Goal: Task Accomplishment & Management: Complete application form

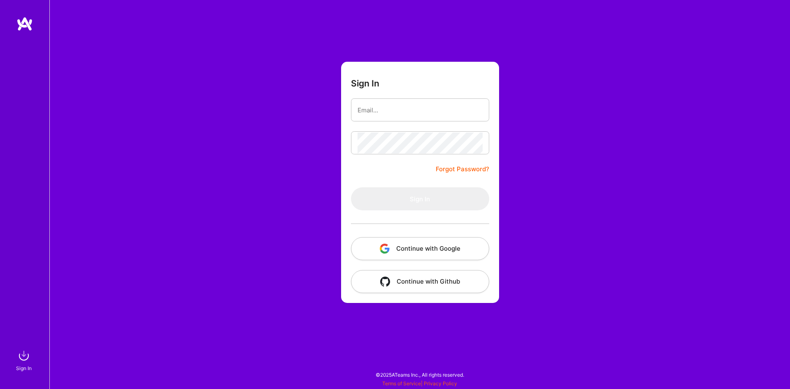
click at [427, 248] on button "Continue with Google" at bounding box center [420, 248] width 138 height 23
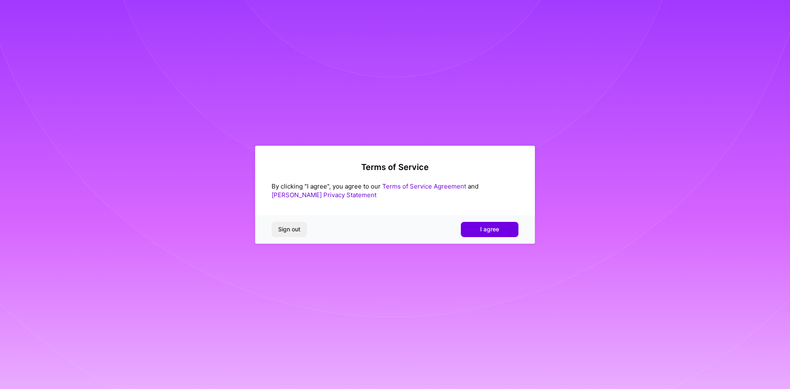
click at [468, 234] on button "I agree" at bounding box center [490, 229] width 58 height 15
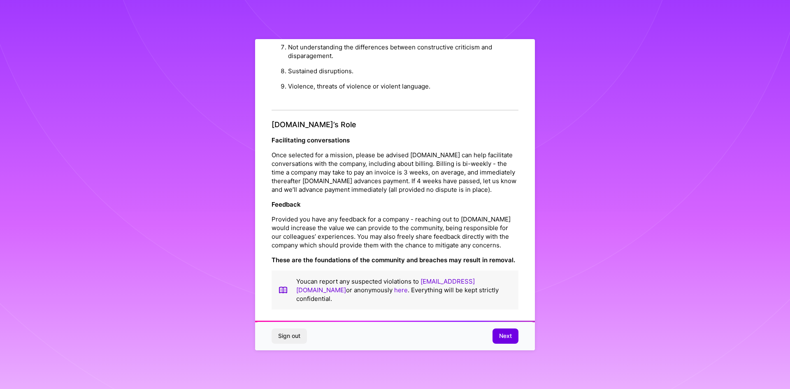
scroll to position [4, 0]
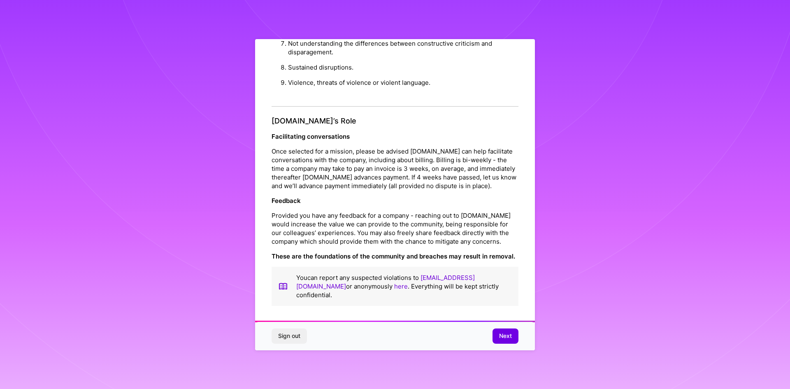
click at [504, 338] on span "Next" at bounding box center [505, 336] width 13 height 8
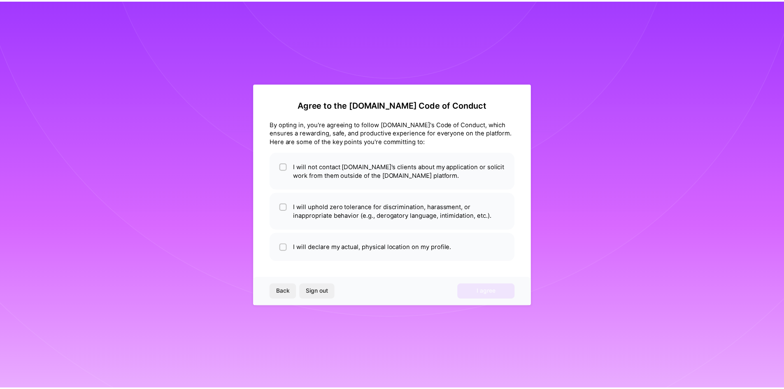
scroll to position [0, 0]
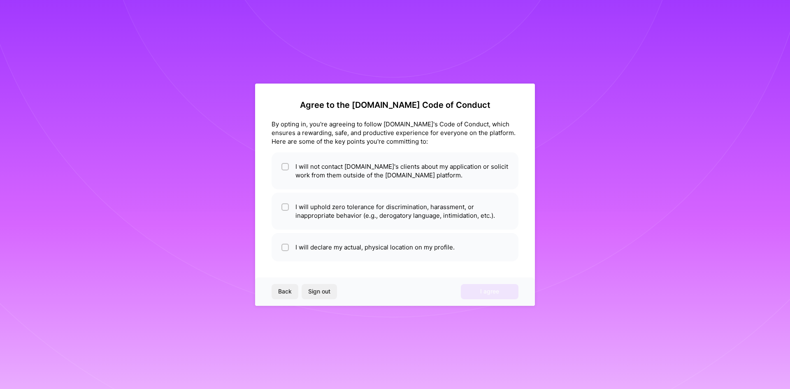
drag, startPoint x: 496, startPoint y: 327, endPoint x: 488, endPoint y: 327, distance: 7.4
drag, startPoint x: 488, startPoint y: 327, endPoint x: 490, endPoint y: 131, distance: 195.8
click at [490, 131] on div "By opting in, you're agreeing to follow [DOMAIN_NAME]'s Code of Conduct, which …" at bounding box center [395, 133] width 247 height 26
click at [284, 166] on input "checkbox" at bounding box center [286, 167] width 6 height 6
checkbox input "true"
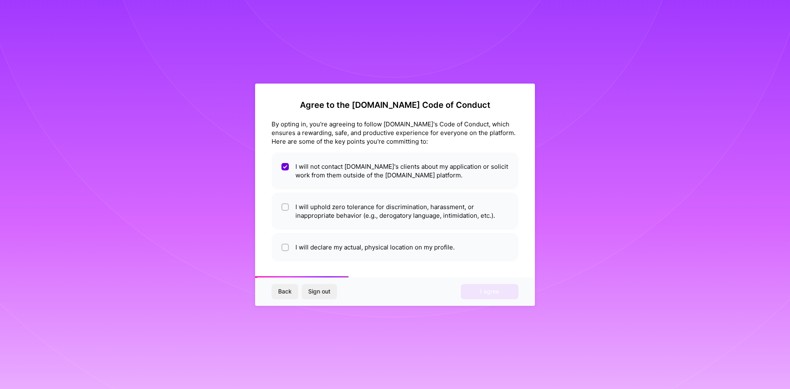
click at [278, 203] on li "I will uphold zero tolerance for discrimination, harassment, or inappropriate b…" at bounding box center [395, 211] width 247 height 37
checkbox input "true"
click at [279, 246] on li "I will declare my actual, physical location on my profile." at bounding box center [395, 247] width 247 height 28
checkbox input "true"
click at [487, 289] on span "I agree" at bounding box center [489, 291] width 19 height 8
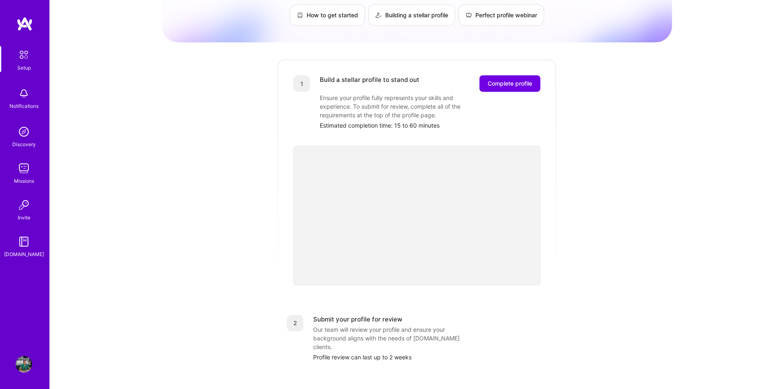
scroll to position [82, 0]
